Goal: Find specific page/section: Find specific page/section

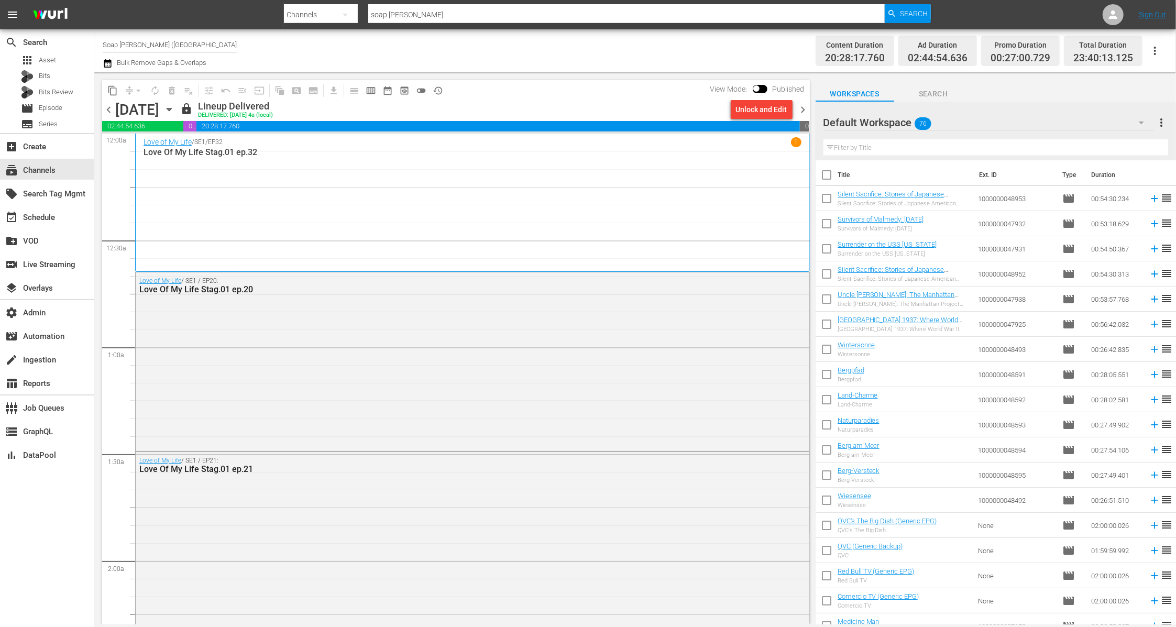
scroll to position [19, 0]
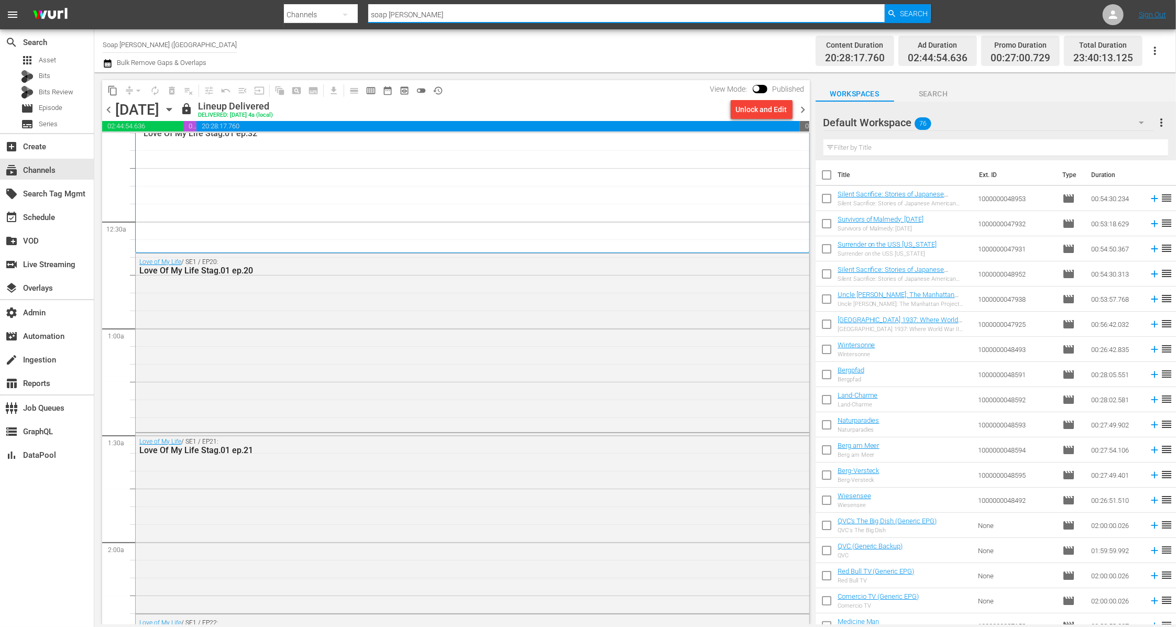
paste input "pfl_pflmma_1"
type input "pfl_pflmma_1"
drag, startPoint x: 414, startPoint y: 13, endPoint x: 319, endPoint y: 11, distance: 95.4
click at [319, 11] on div "Search By Channels Search ID, Title, Description, Keywords, or Category pfl_pfl…" at bounding box center [607, 14] width 647 height 25
click at [912, 13] on span "Search" at bounding box center [914, 13] width 28 height 19
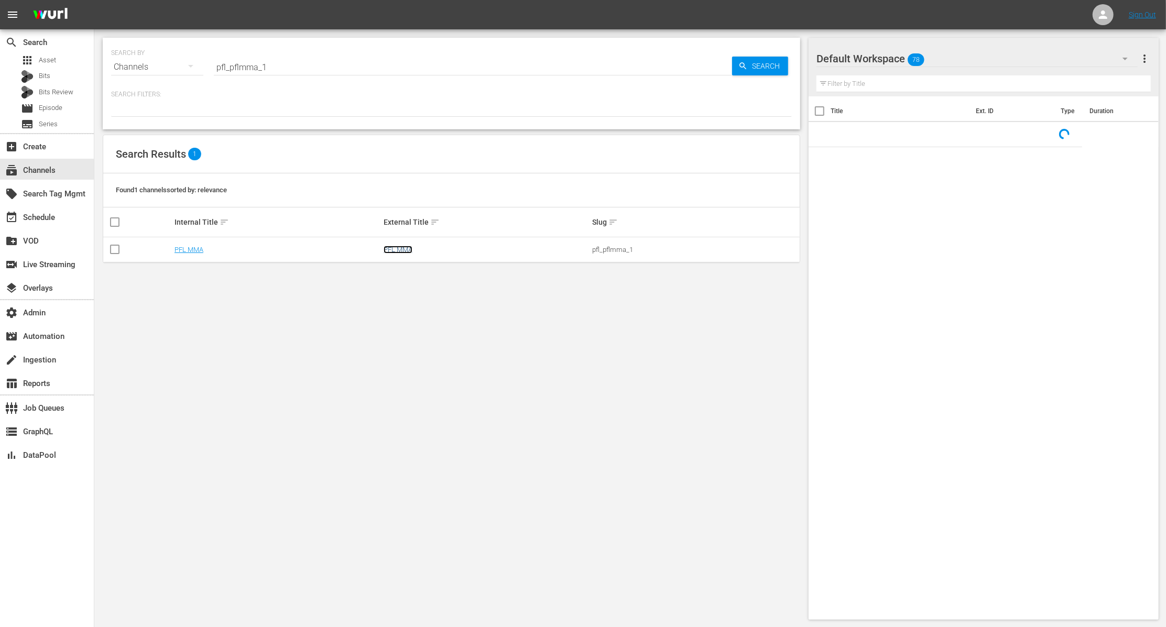
click at [406, 249] on link "PFL MMA" at bounding box center [398, 250] width 29 height 8
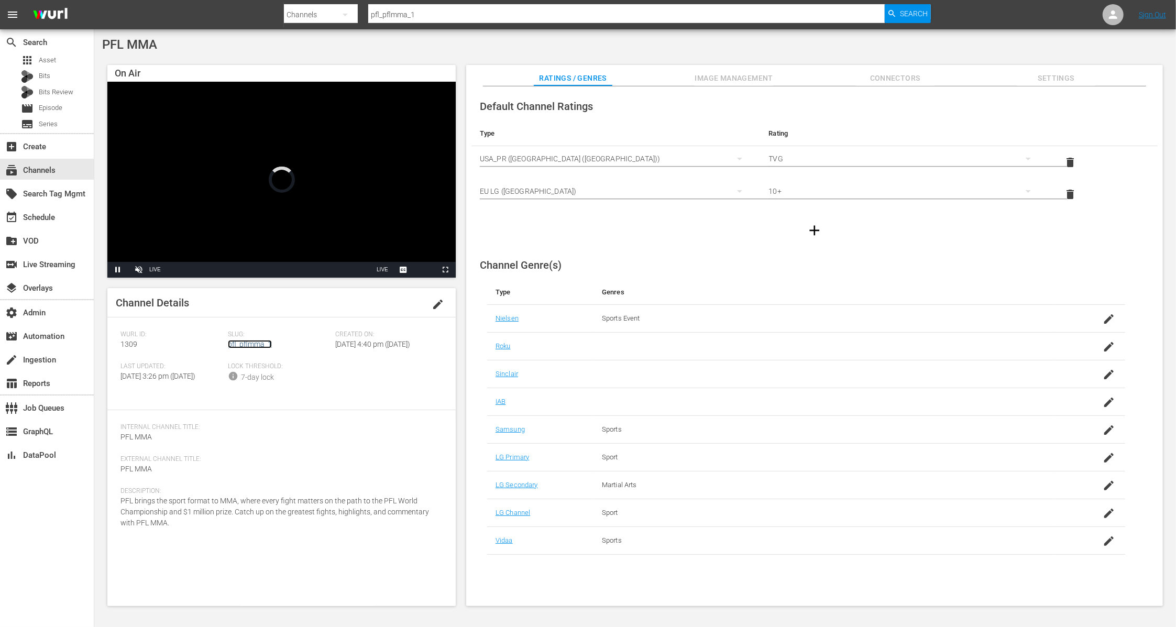
click at [260, 345] on link "pfl_pflmma_1" at bounding box center [250, 344] width 44 height 8
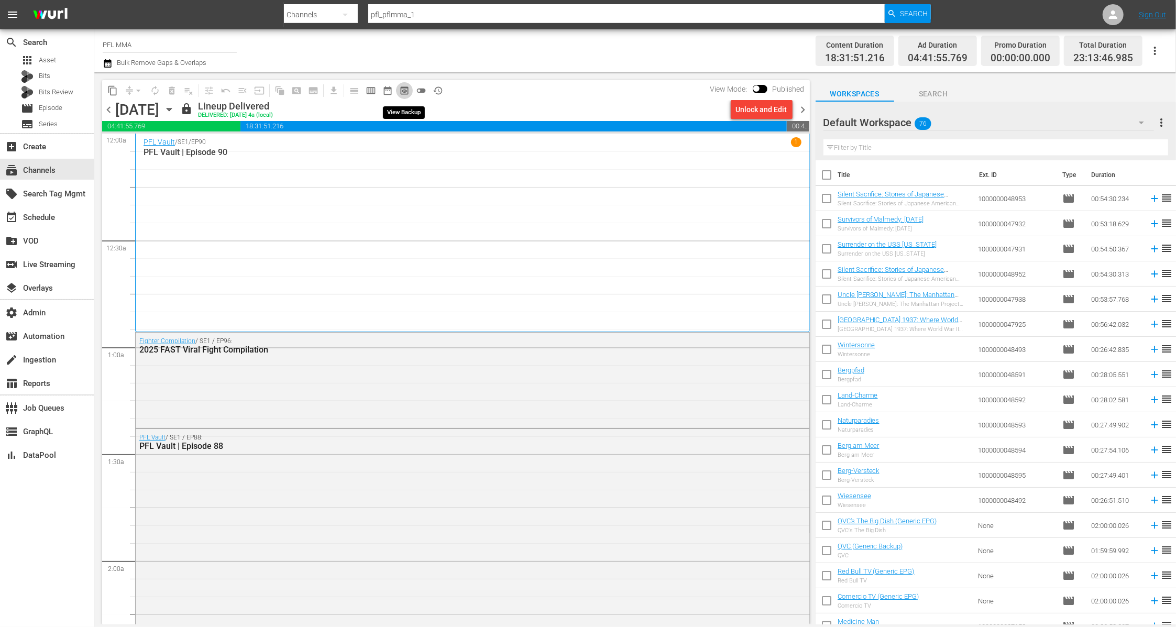
click at [405, 91] on span "preview_outlined" at bounding box center [404, 90] width 10 height 10
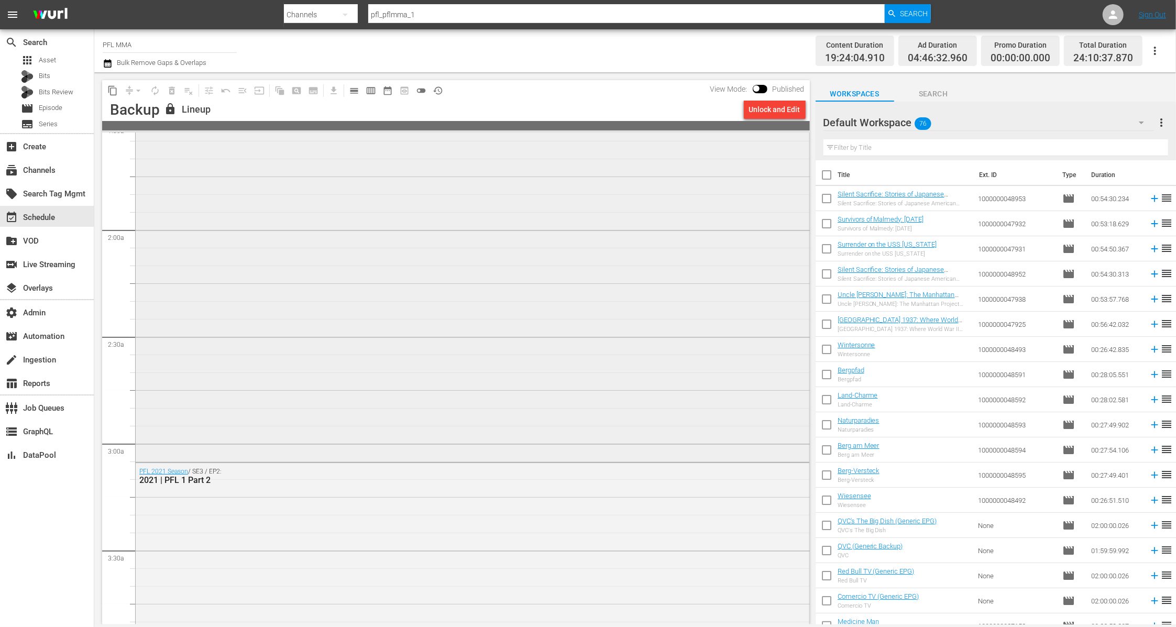
scroll to position [494, 0]
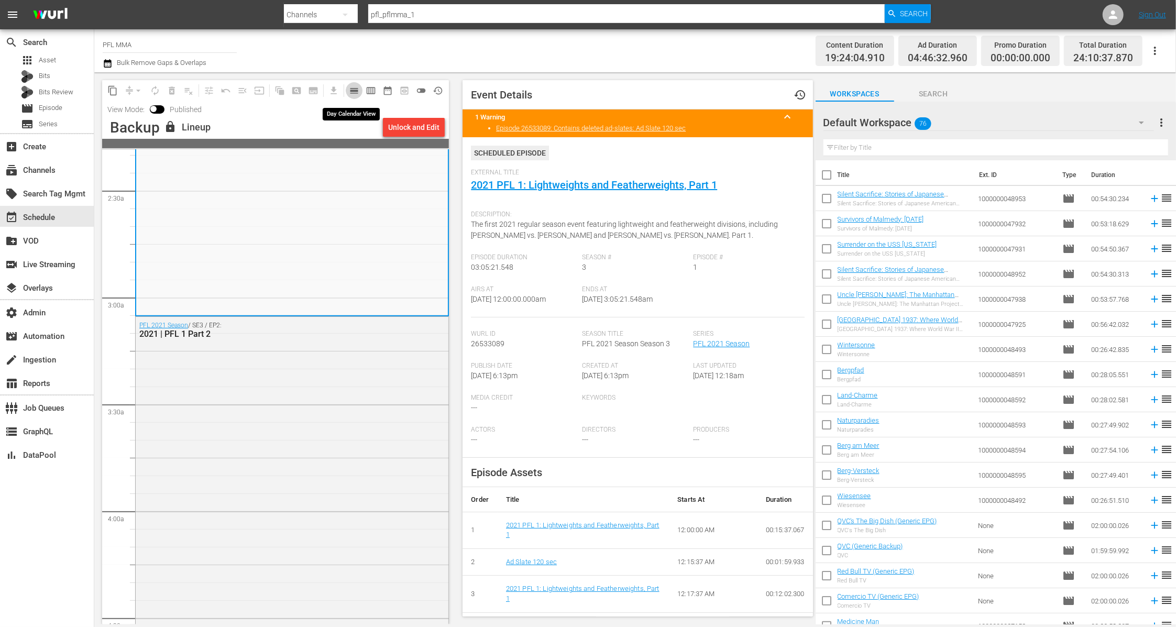
click at [353, 90] on span "calendar_view_day_outlined" at bounding box center [354, 90] width 10 height 10
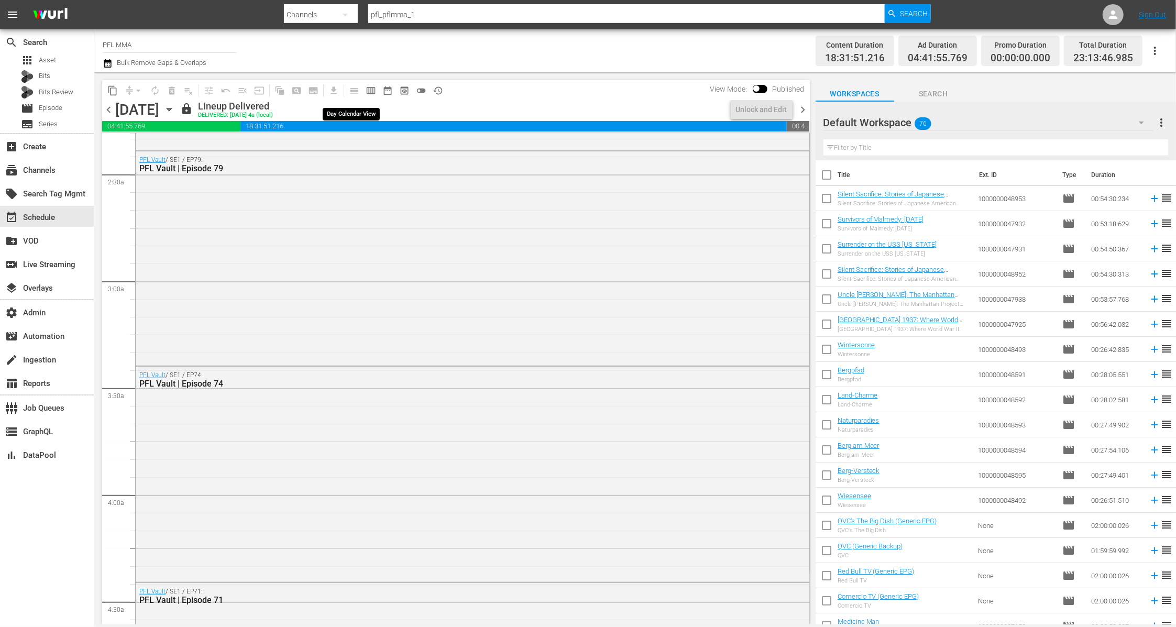
scroll to position [476, 0]
